Goal: Task Accomplishment & Management: Manage account settings

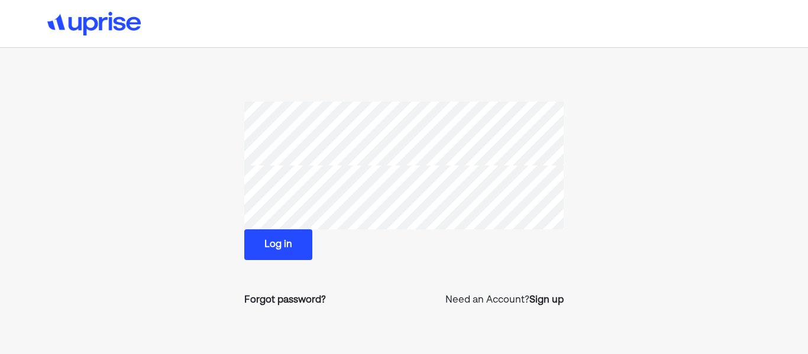
click at [303, 237] on button "Log in" at bounding box center [278, 244] width 68 height 31
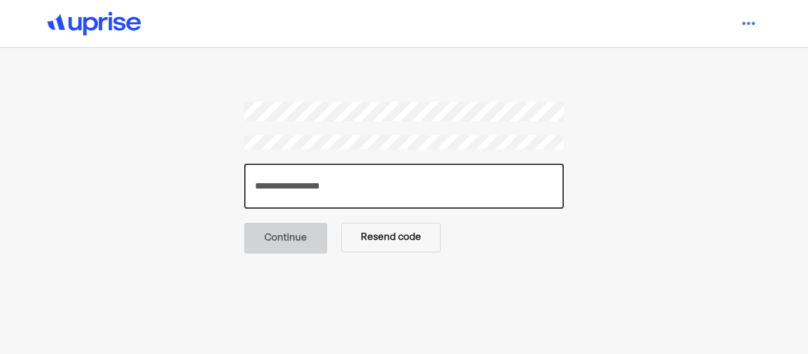
click at [407, 172] on input "number" at bounding box center [403, 186] width 319 height 45
type input "******"
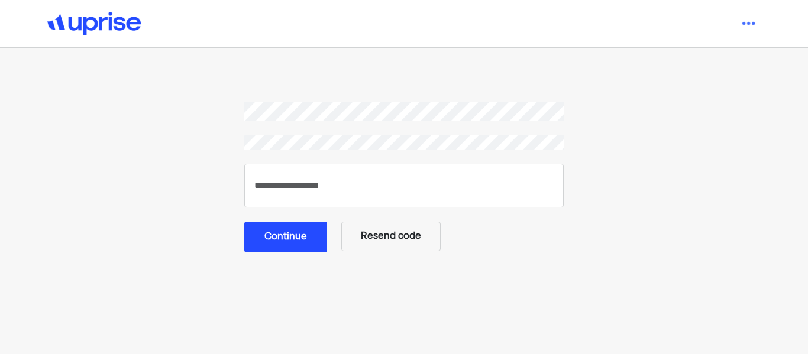
click at [299, 244] on button "Continue" at bounding box center [285, 237] width 83 height 31
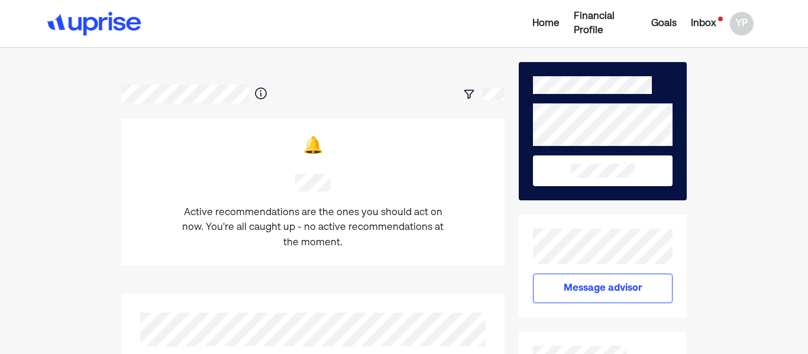
click at [707, 21] on div "Inbox" at bounding box center [703, 24] width 25 height 14
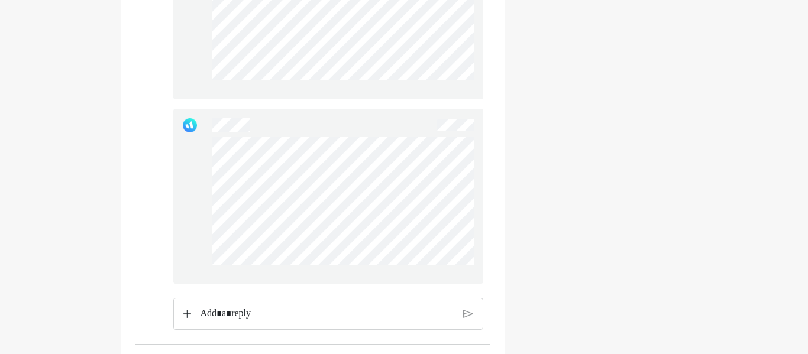
scroll to position [4317, 0]
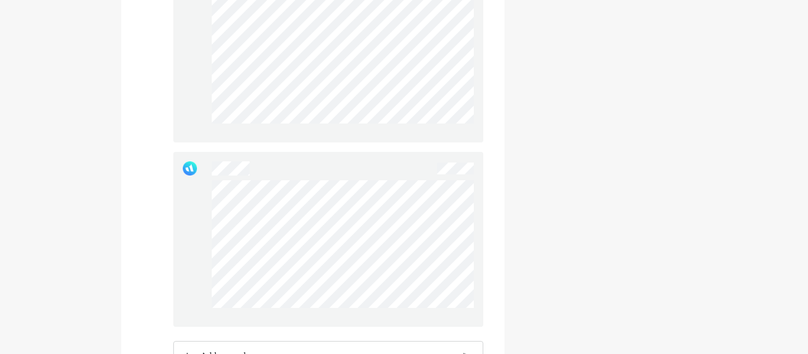
scroll to position [4271, 0]
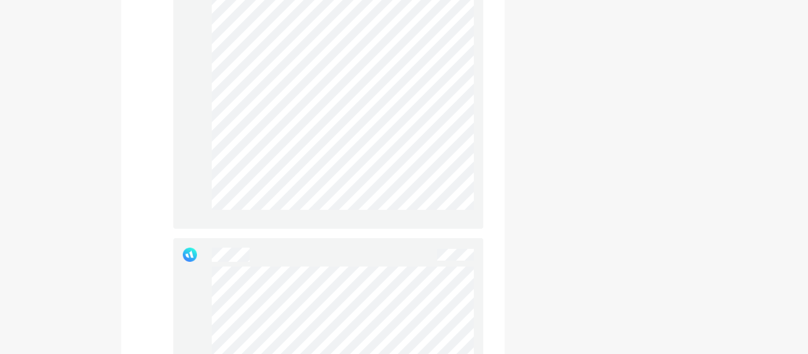
scroll to position [4194, 0]
